Goal: Task Accomplishment & Management: Manage account settings

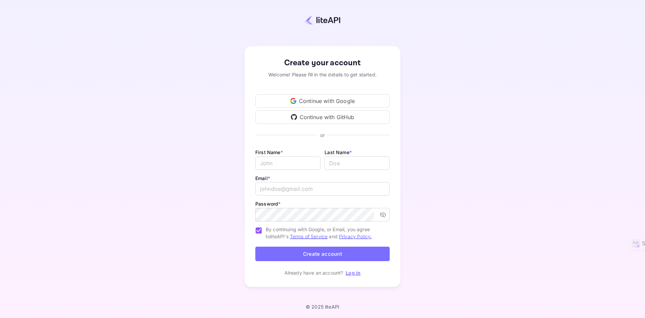
click at [336, 100] on div "Continue with Google" at bounding box center [322, 100] width 134 height 13
drag, startPoint x: 271, startPoint y: 149, endPoint x: 280, endPoint y: 161, distance: 15.1
click at [271, 149] on div "First Name * ​" at bounding box center [287, 158] width 65 height 20
click at [287, 168] on input "Email *" at bounding box center [287, 162] width 65 height 13
click at [271, 165] on input "r" at bounding box center [287, 162] width 65 height 13
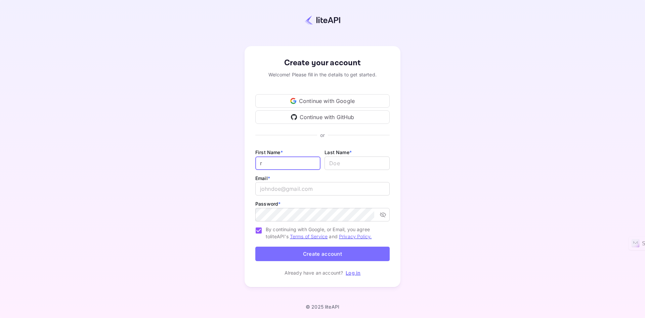
click at [271, 165] on input "r" at bounding box center [287, 162] width 65 height 13
click at [285, 165] on input "r" at bounding box center [287, 162] width 65 height 13
type input "agus"
type input "[EMAIL_ADDRESS][DOMAIN_NAME]"
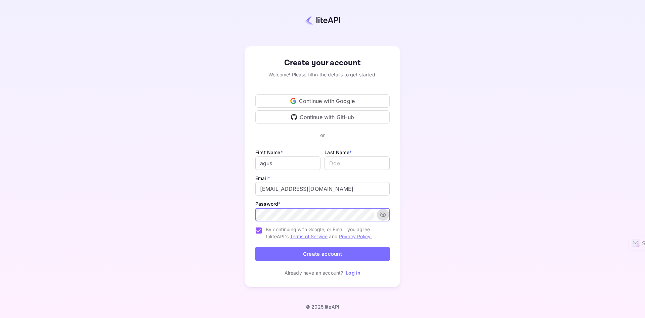
click at [381, 212] on icon "toggle password visibility" at bounding box center [383, 214] width 7 height 7
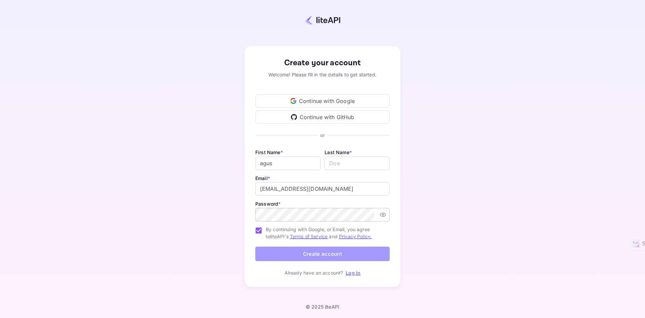
click at [309, 250] on button "Create account" at bounding box center [322, 253] width 134 height 14
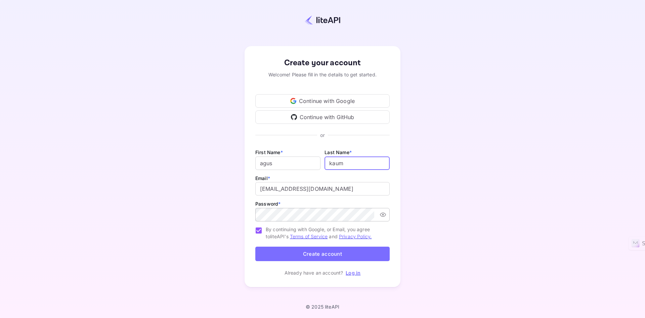
type input "kaum"
click at [348, 249] on button "Create account" at bounding box center [322, 253] width 134 height 14
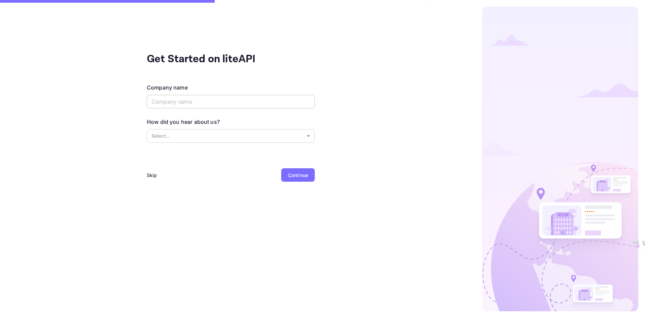
click at [184, 100] on input "text" at bounding box center [231, 101] width 168 height 13
click at [151, 171] on div "Skip" at bounding box center [152, 174] width 10 height 7
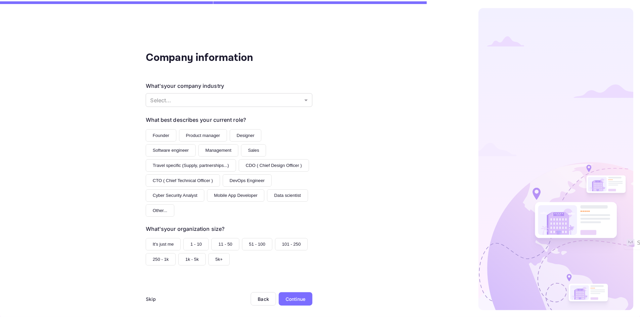
scroll to position [7, 0]
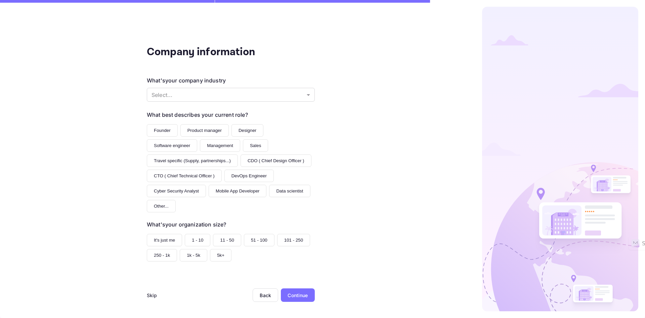
click at [139, 296] on div "Company information What's your company industry Select... ​ What best describe…" at bounding box center [231, 159] width 462 height 318
click at [147, 293] on div "Skip" at bounding box center [152, 294] width 10 height 7
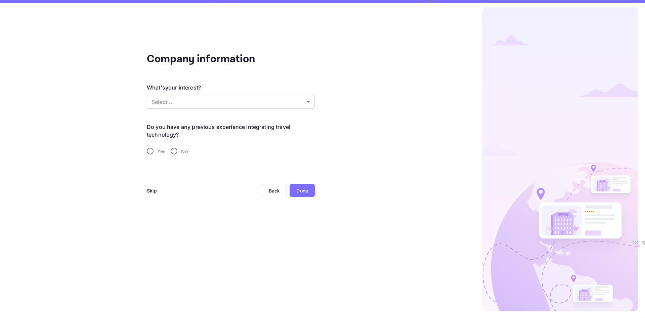
click at [156, 187] on div "Skip" at bounding box center [152, 190] width 10 height 7
click at [156, 188] on div "Skip" at bounding box center [152, 190] width 10 height 7
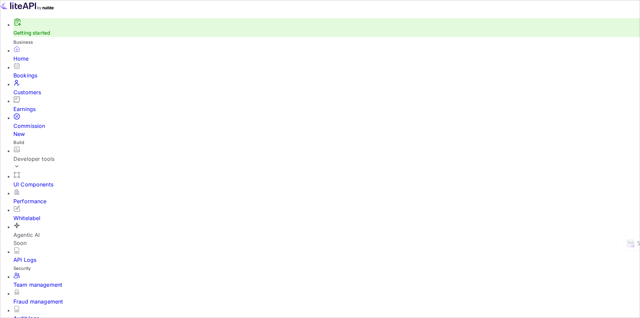
scroll to position [104, 169]
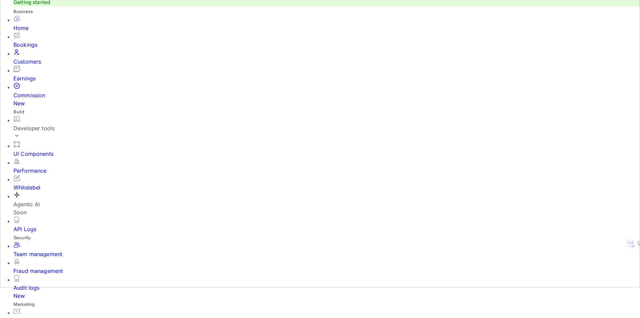
scroll to position [34, 0]
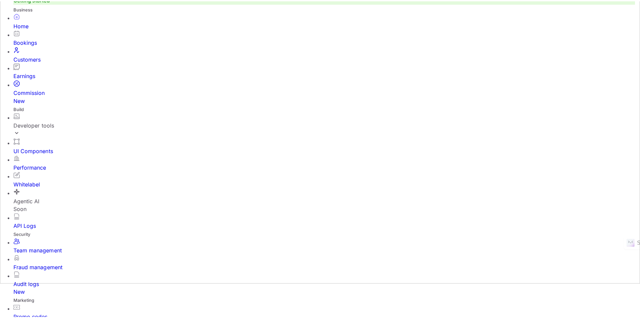
scroll to position [5, 5]
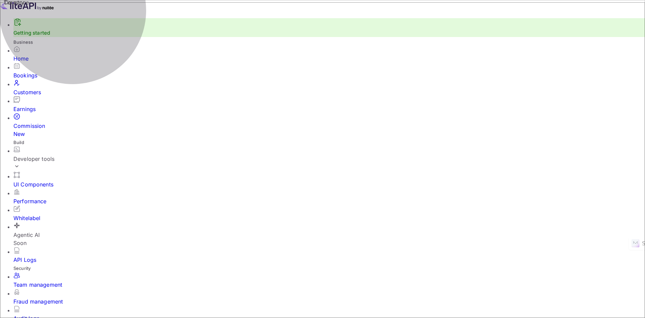
click at [77, 146] on div "Developer tools" at bounding box center [329, 159] width 632 height 26
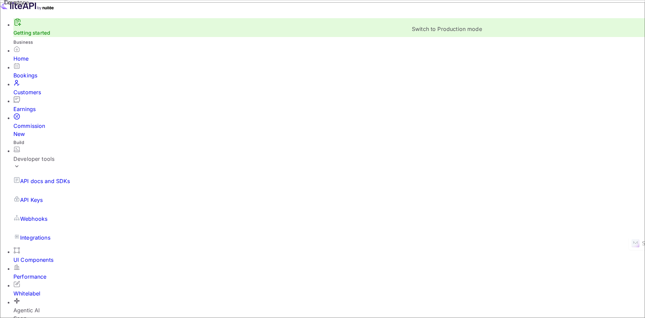
click at [461, 22] on input "Switch to Production mode" at bounding box center [322, 159] width 645 height 318
checkbox input "false"
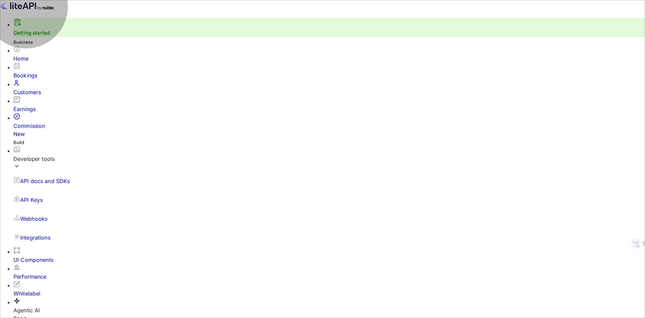
click at [38, 196] on p "API Keys" at bounding box center [31, 200] width 23 height 8
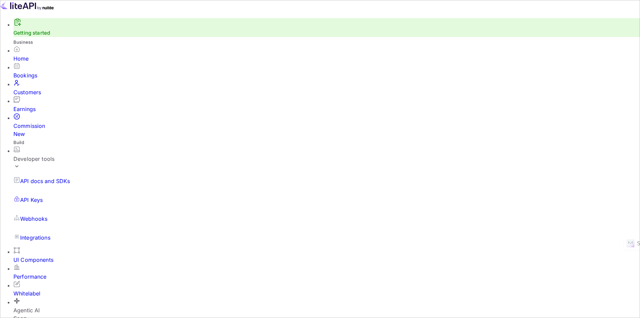
click at [40, 171] on div "API docs and SDKs" at bounding box center [326, 180] width 627 height 19
click at [32, 105] on div "Earnings" at bounding box center [326, 109] width 627 height 8
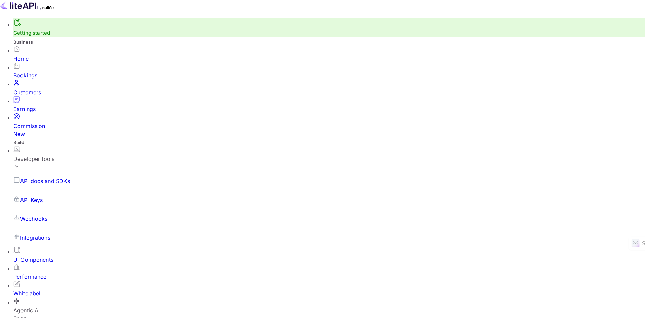
click at [34, 10] on img at bounding box center [27, 5] width 54 height 11
click at [51, 11] on img at bounding box center [27, 5] width 54 height 11
drag, startPoint x: 70, startPoint y: 11, endPoint x: 67, endPoint y: 9, distance: 4.4
click at [66, 13] on div at bounding box center [322, 6] width 645 height 13
